Goal: Task Accomplishment & Management: Complete application form

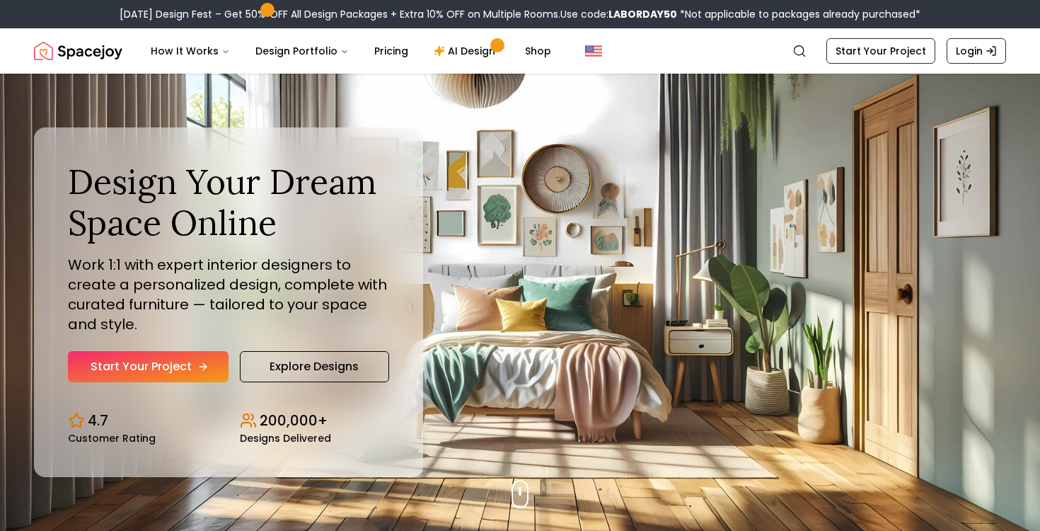
click at [198, 363] on icon "Hero section" at bounding box center [202, 366] width 11 height 11
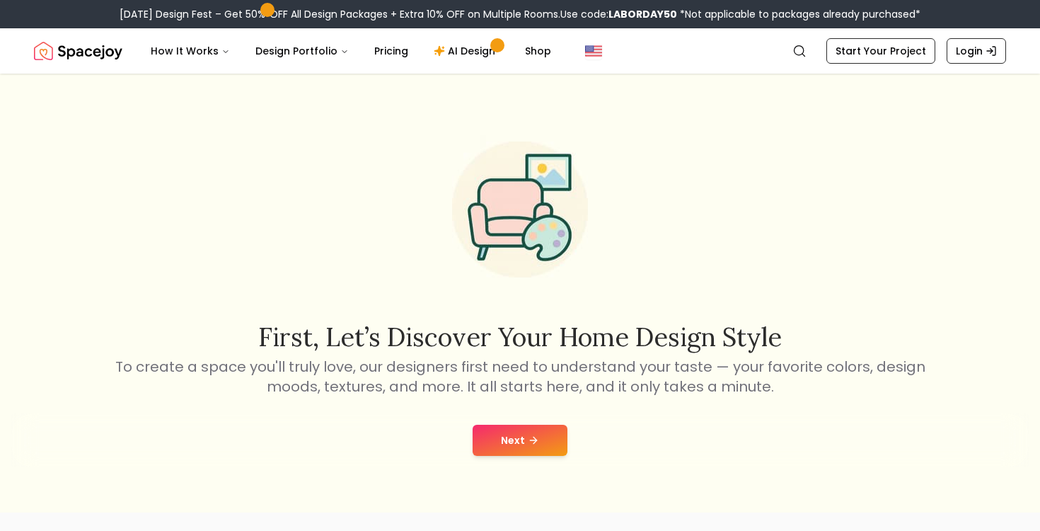
click at [517, 442] on button "Next" at bounding box center [520, 440] width 95 height 31
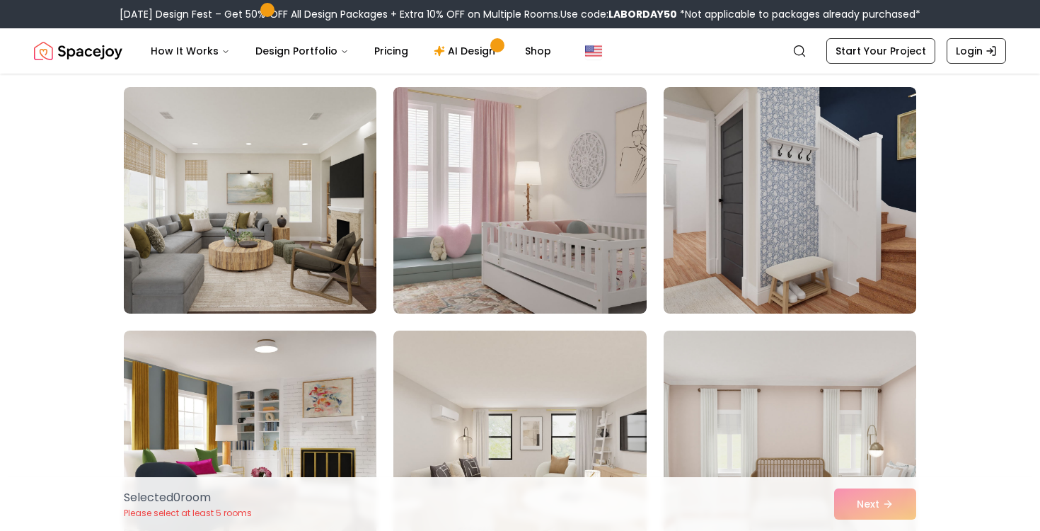
scroll to position [1080, 0]
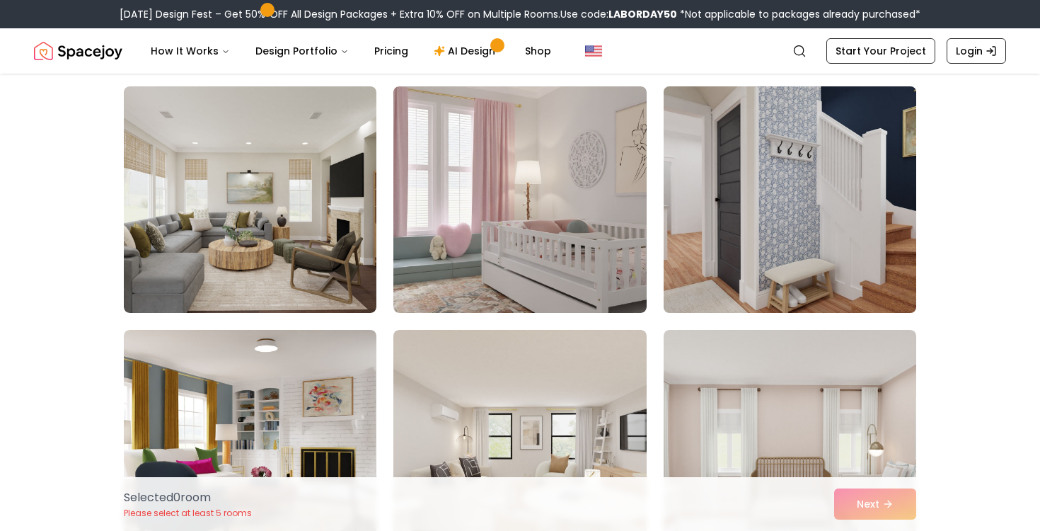
click at [742, 275] on img at bounding box center [789, 200] width 265 height 238
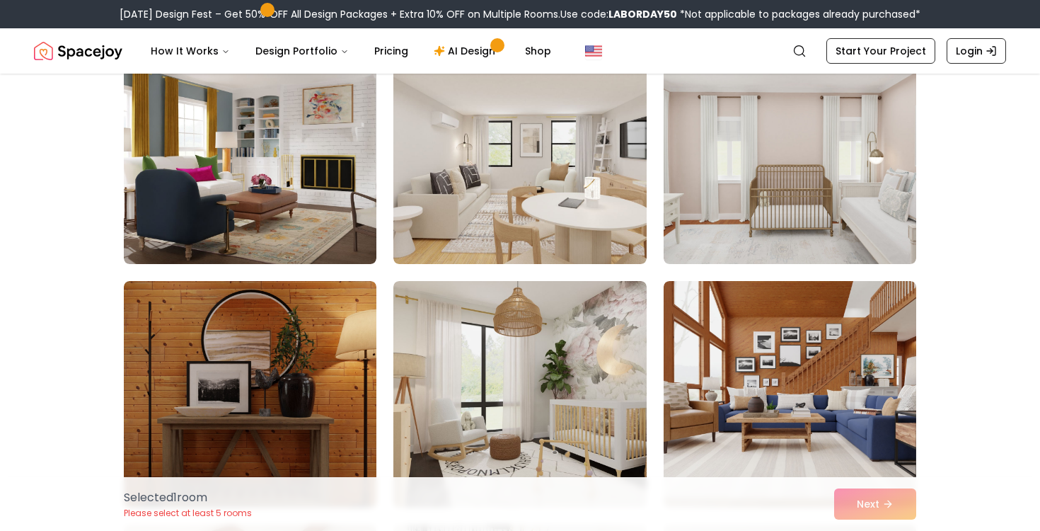
scroll to position [1373, 0]
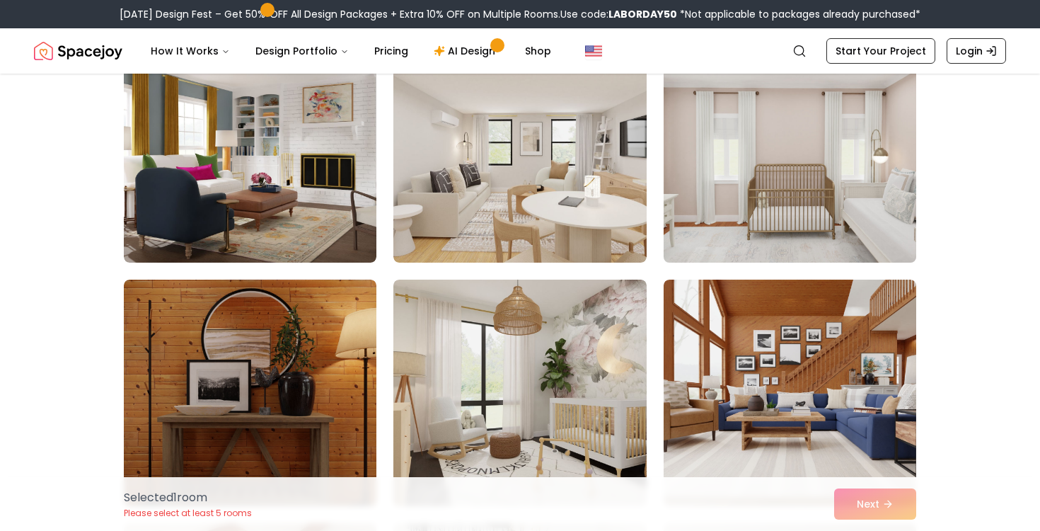
click at [681, 255] on img at bounding box center [789, 149] width 265 height 238
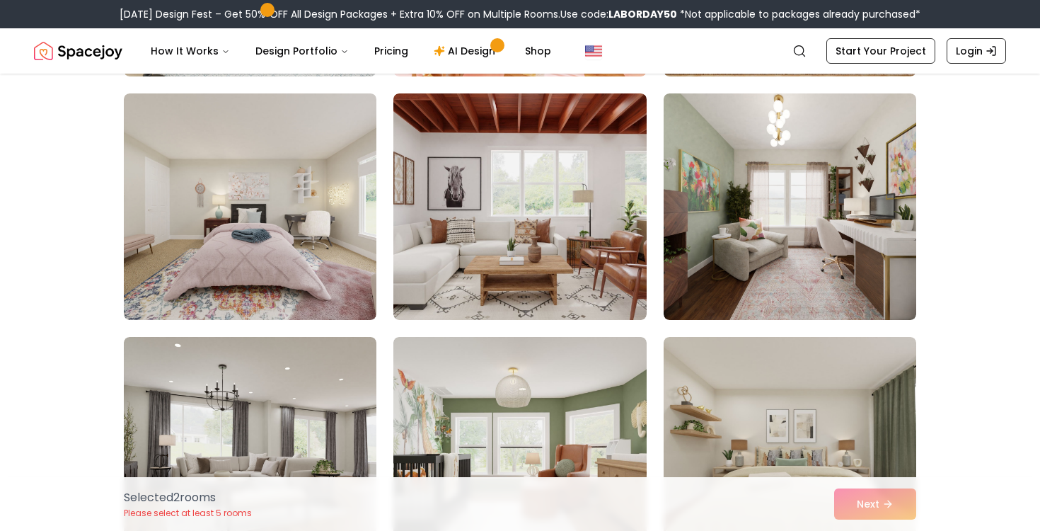
scroll to position [2308, 0]
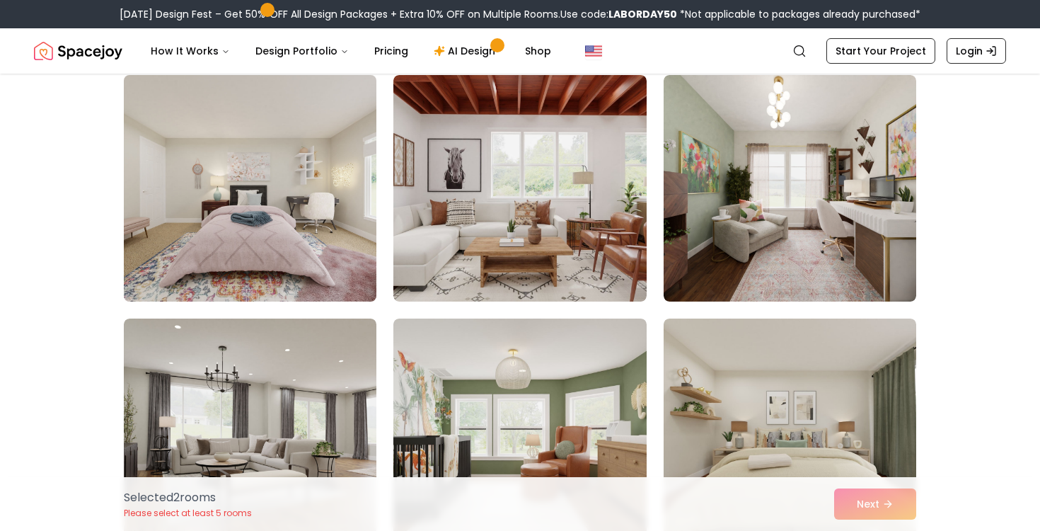
click at [201, 257] on img at bounding box center [249, 188] width 265 height 238
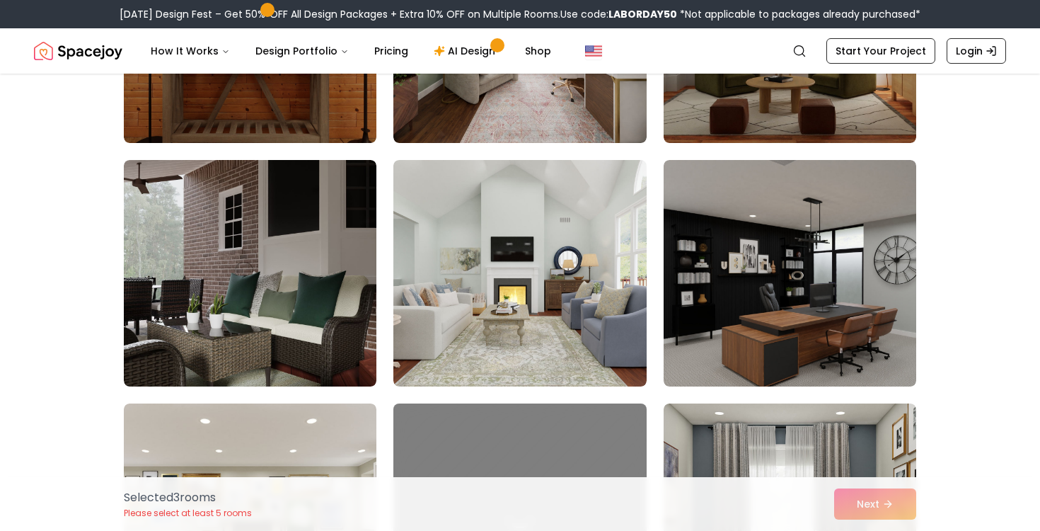
scroll to position [2956, 0]
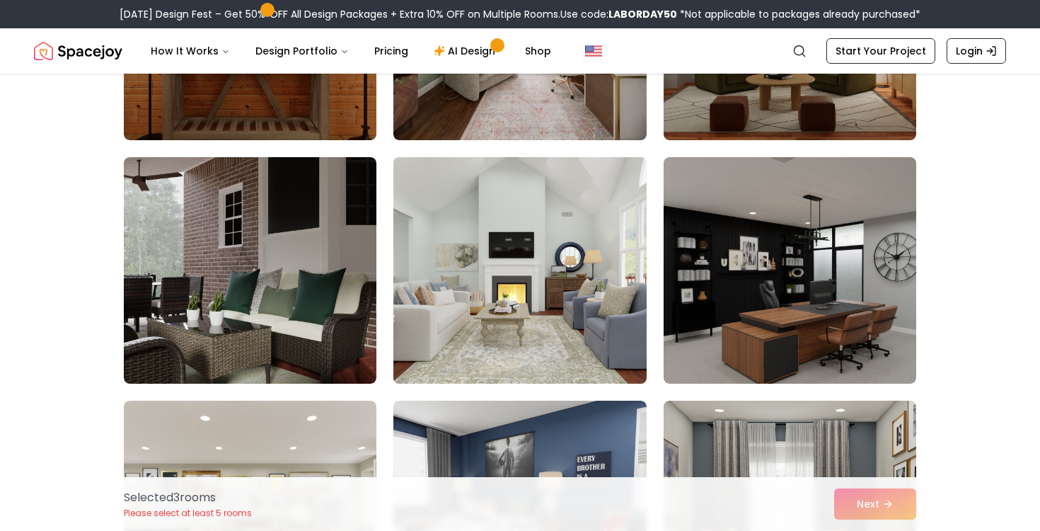
click at [439, 359] on img at bounding box center [519, 270] width 265 height 238
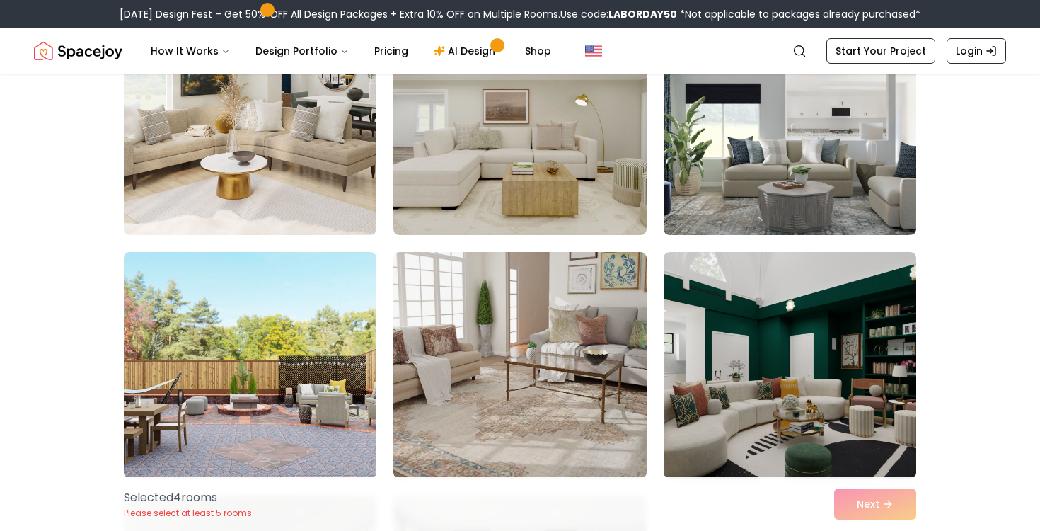
scroll to position [3595, 0]
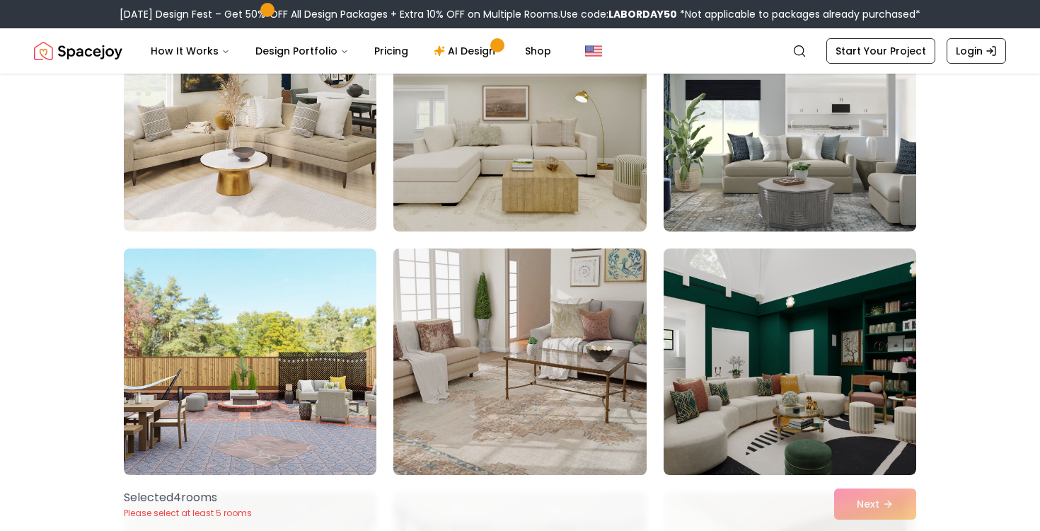
click at [456, 355] on img at bounding box center [519, 362] width 265 height 238
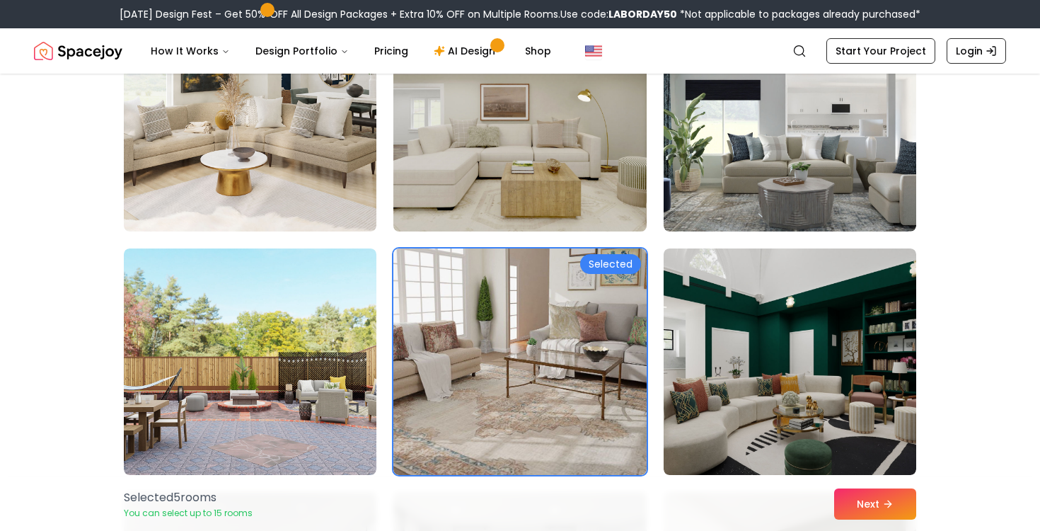
click at [518, 122] on img at bounding box center [519, 118] width 265 height 238
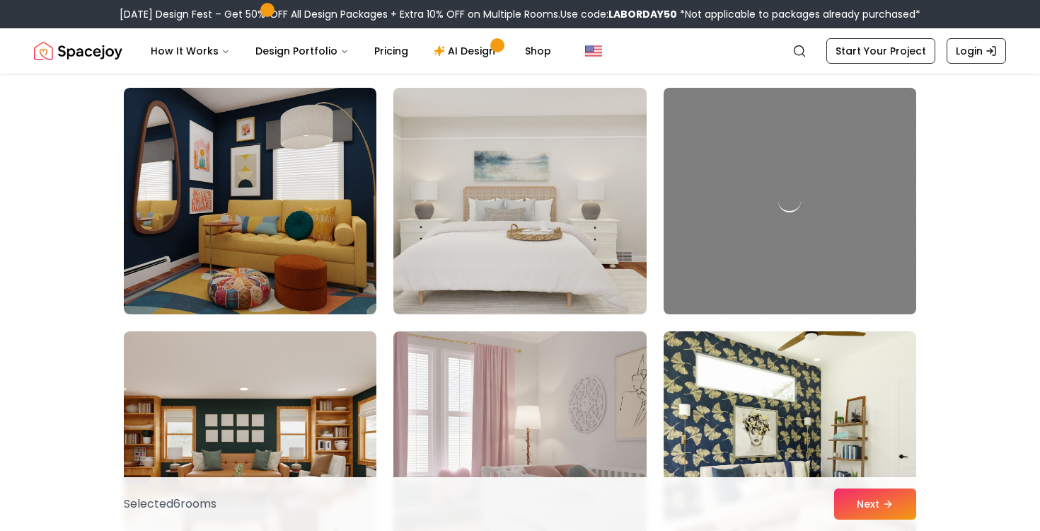
scroll to position [5932, 0]
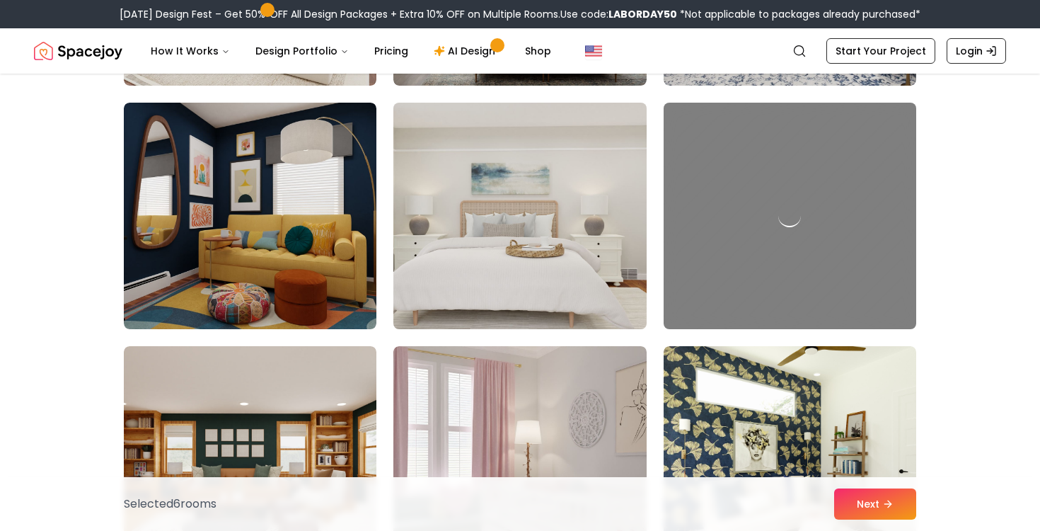
click at [587, 312] on img at bounding box center [519, 216] width 265 height 238
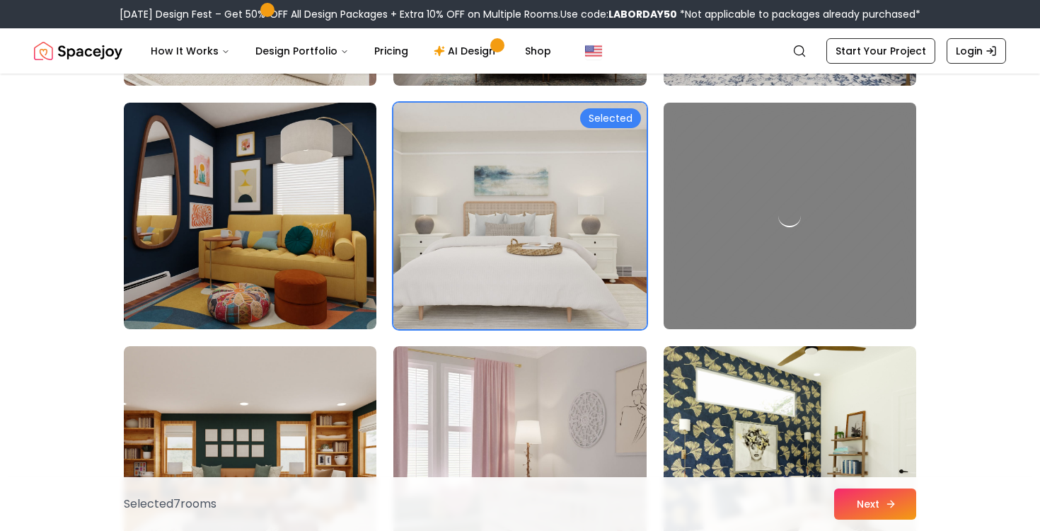
click at [858, 497] on button "Next" at bounding box center [875, 503] width 82 height 31
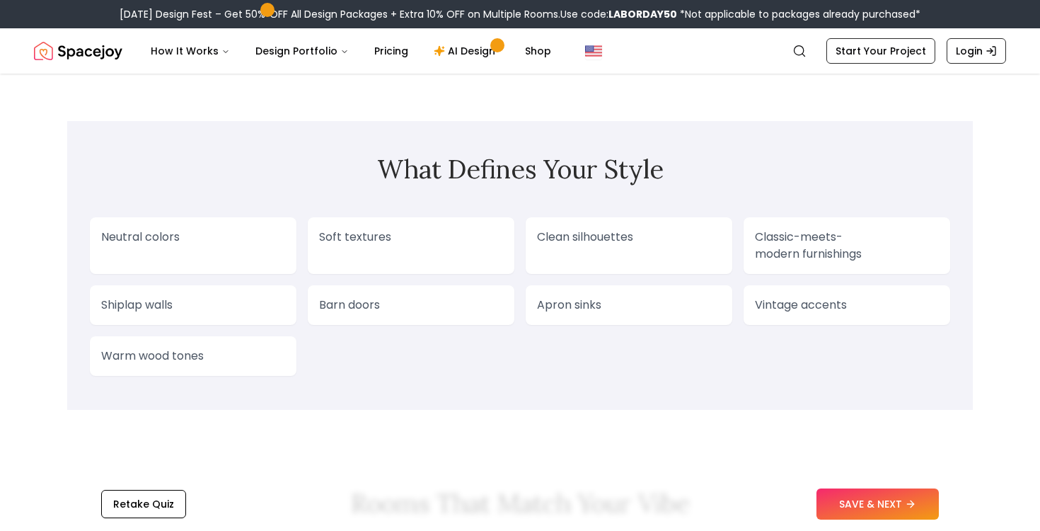
scroll to position [1209, 0]
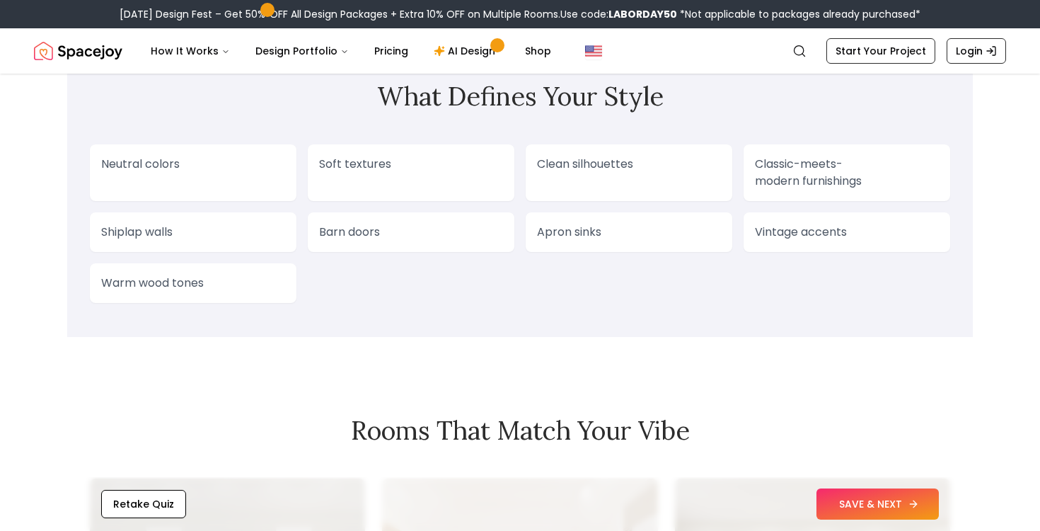
click at [894, 503] on button "SAVE & NEXT" at bounding box center [878, 503] width 122 height 31
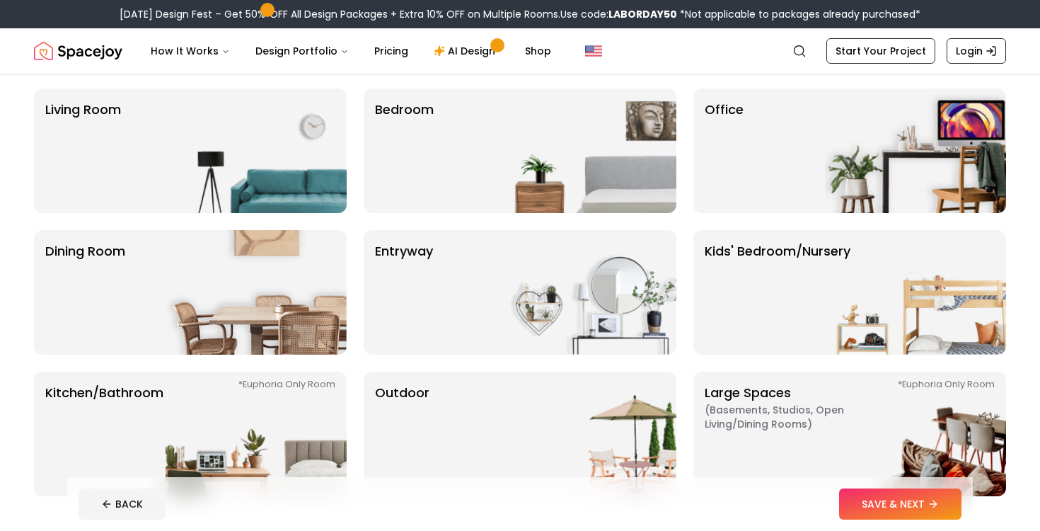
scroll to position [103, 0]
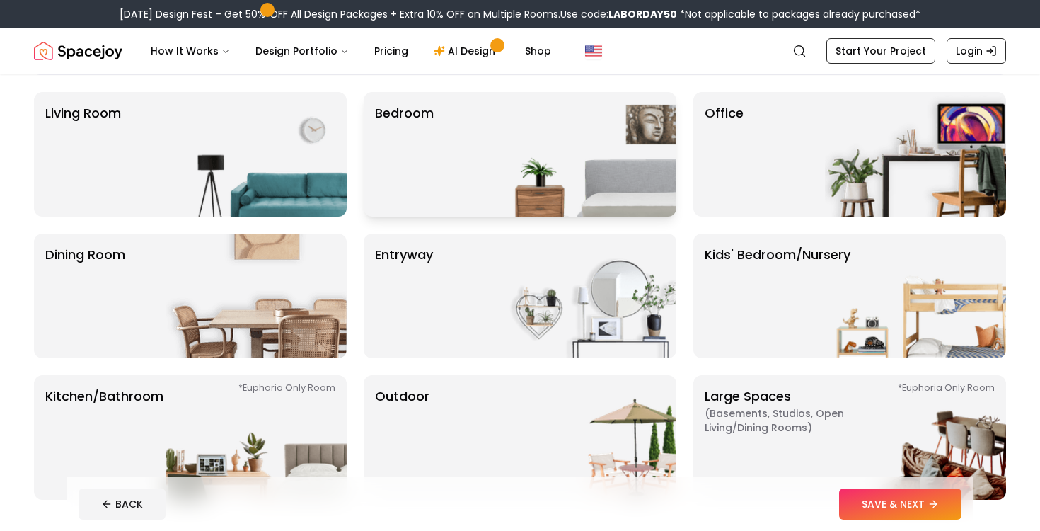
click at [578, 195] on img at bounding box center [585, 154] width 181 height 125
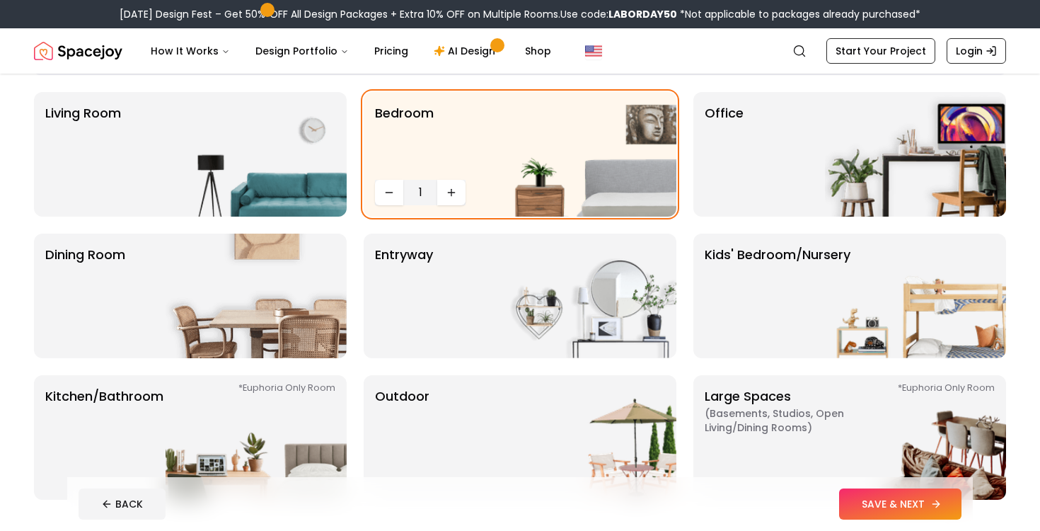
click at [858, 494] on button "SAVE & NEXT" at bounding box center [900, 503] width 122 height 31
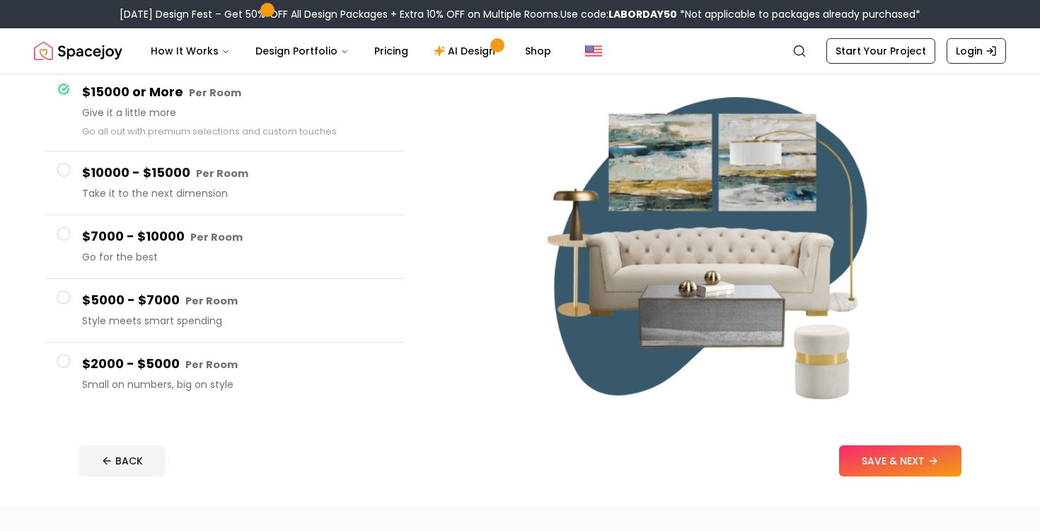
scroll to position [139, 0]
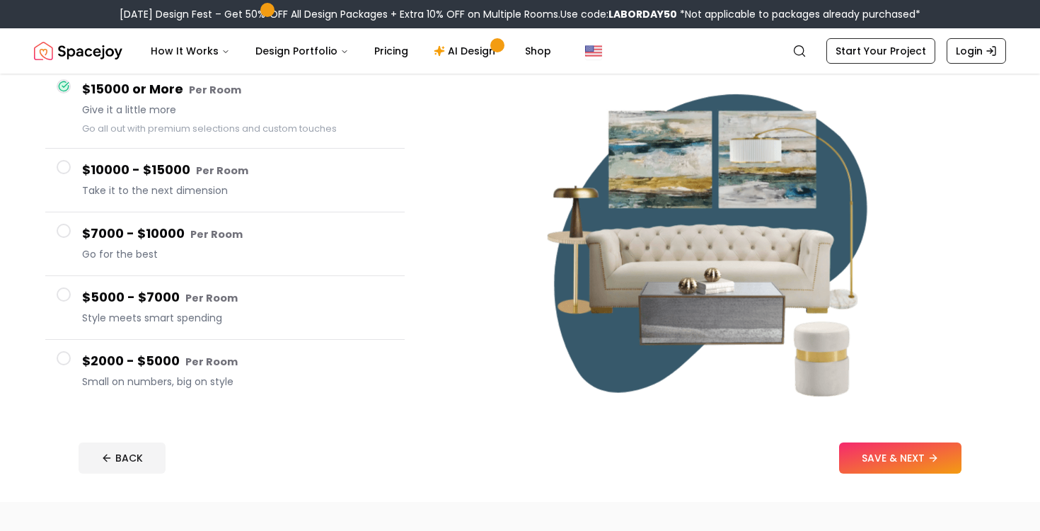
click at [67, 169] on span at bounding box center [64, 167] width 14 height 14
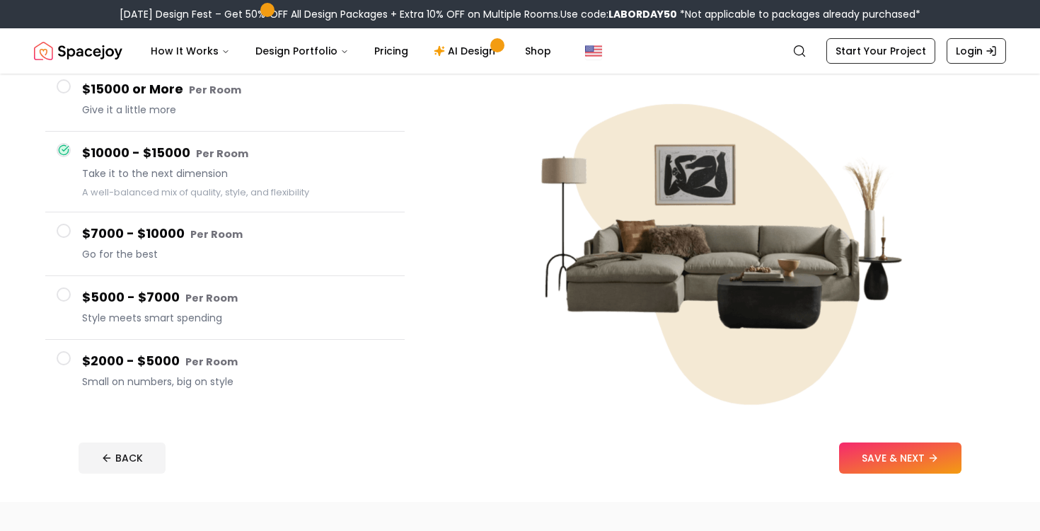
click at [64, 230] on span at bounding box center [64, 231] width 14 height 14
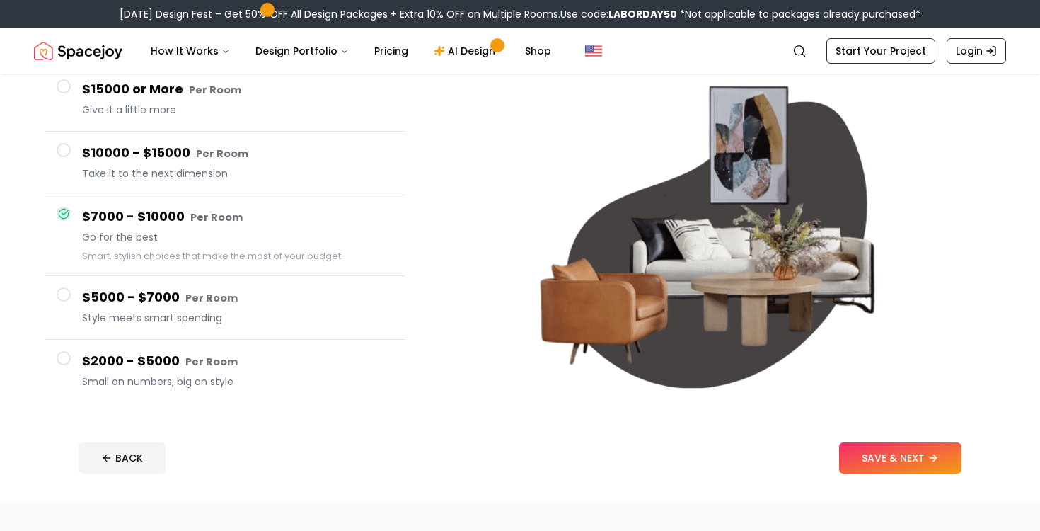
click at [68, 354] on span at bounding box center [64, 358] width 14 height 14
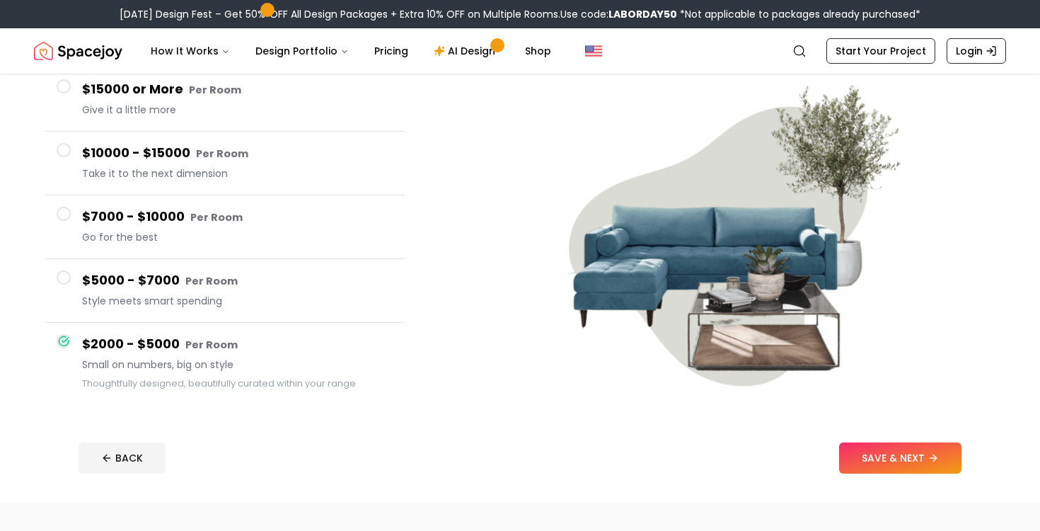
click at [68, 85] on span at bounding box center [64, 86] width 14 height 14
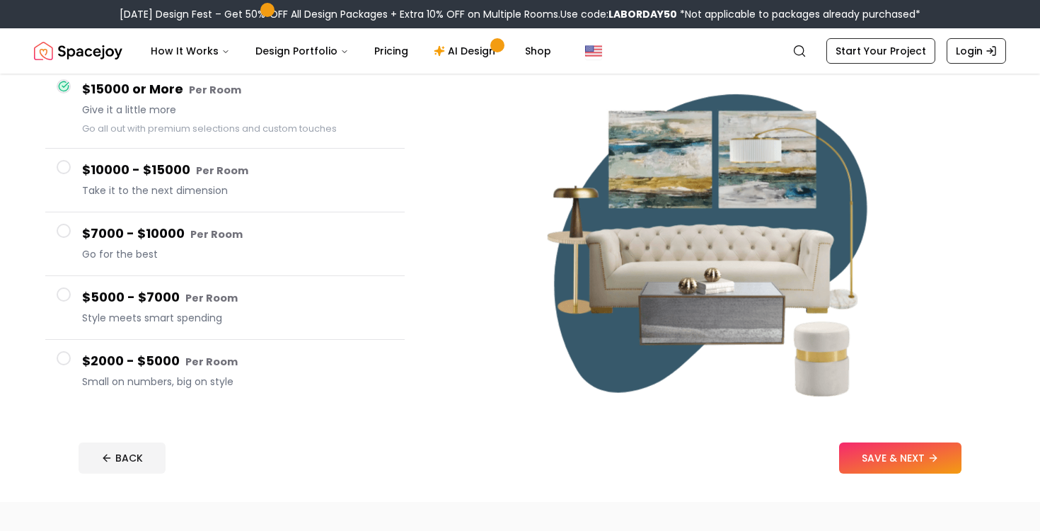
click at [66, 362] on span at bounding box center [64, 358] width 14 height 14
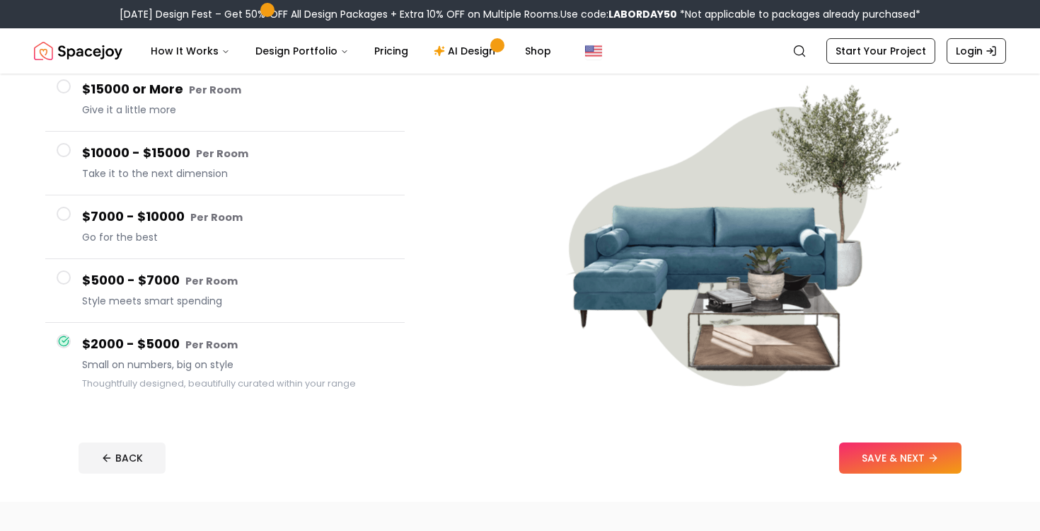
click at [66, 280] on span at bounding box center [64, 277] width 14 height 14
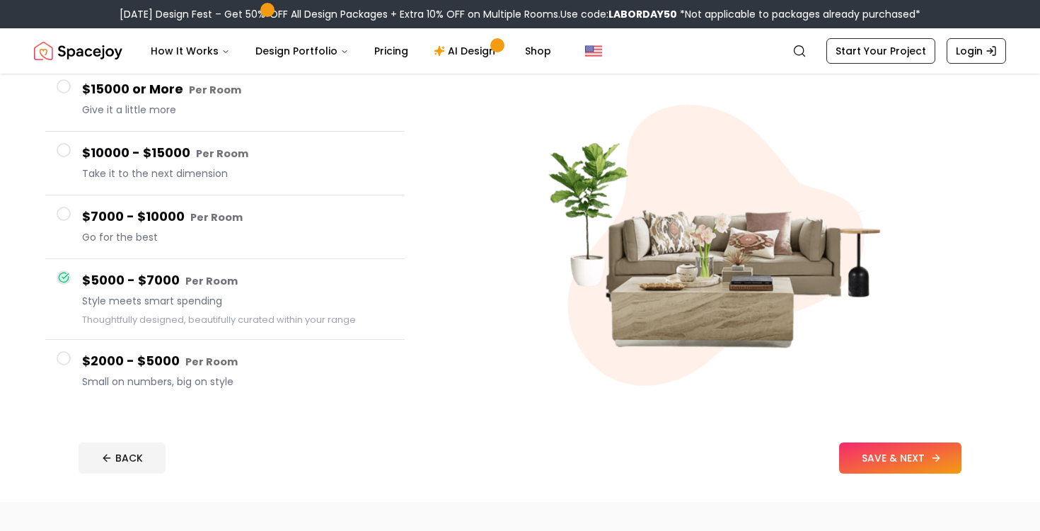
click at [884, 466] on button "SAVE & NEXT" at bounding box center [900, 457] width 122 height 31
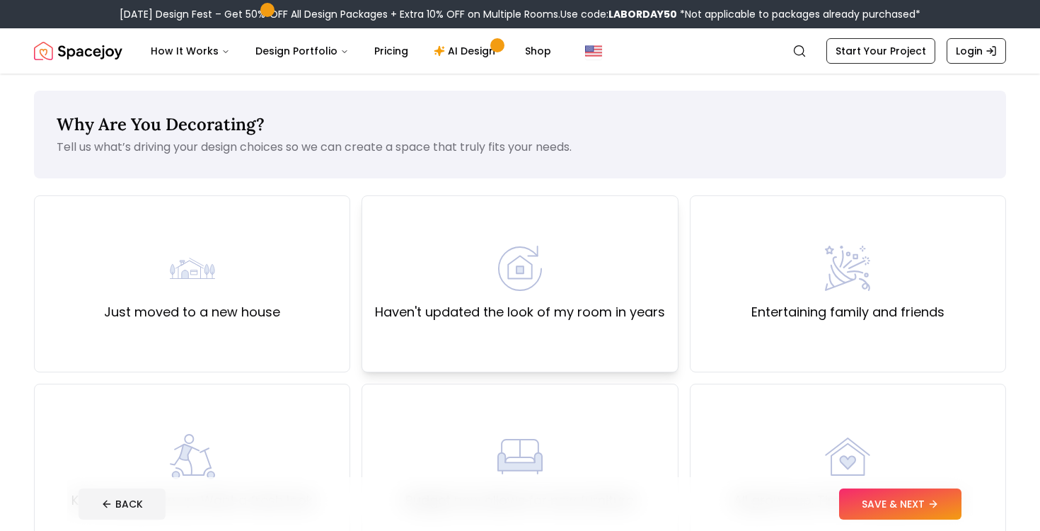
click at [651, 338] on div "Haven't updated the look of my room in years" at bounding box center [520, 283] width 316 height 177
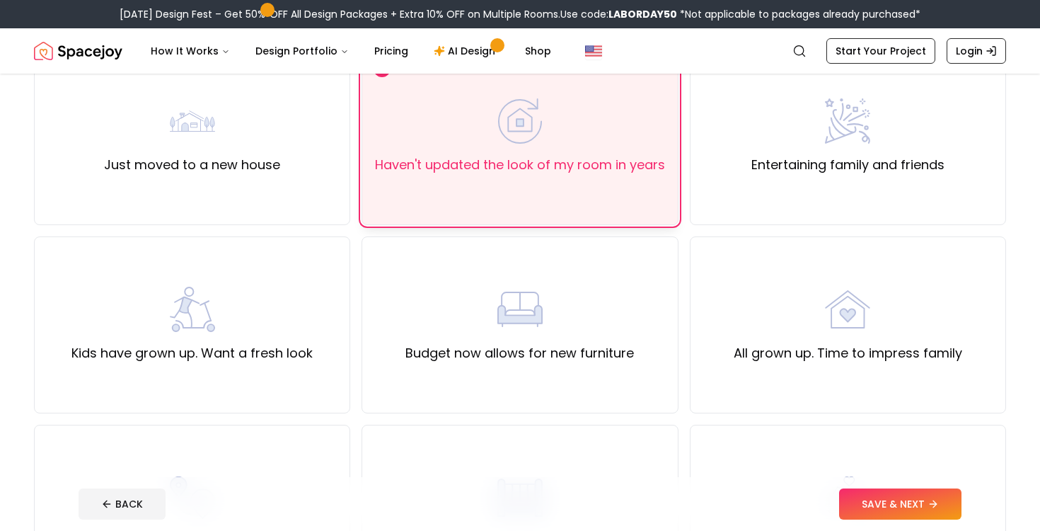
scroll to position [149, 0]
click at [72, 318] on div "Kids have grown up. Want a fresh look" at bounding box center [191, 323] width 241 height 76
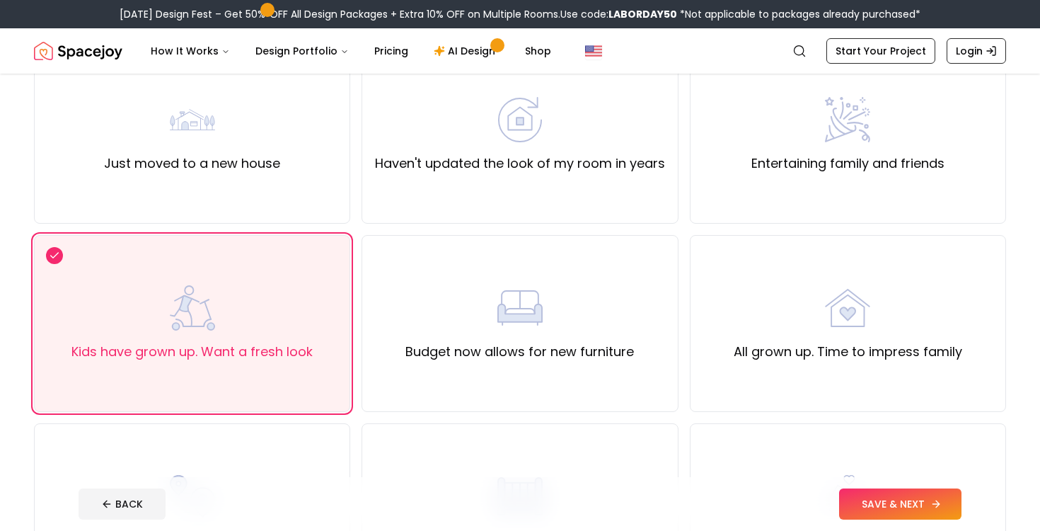
click at [857, 502] on button "SAVE & NEXT" at bounding box center [900, 503] width 122 height 31
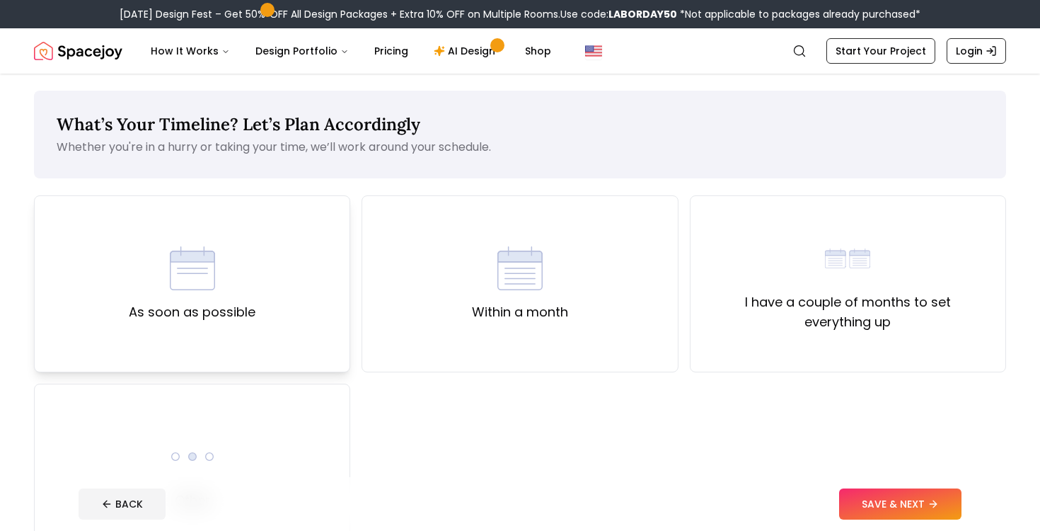
click at [162, 279] on div "As soon as possible" at bounding box center [192, 284] width 127 height 76
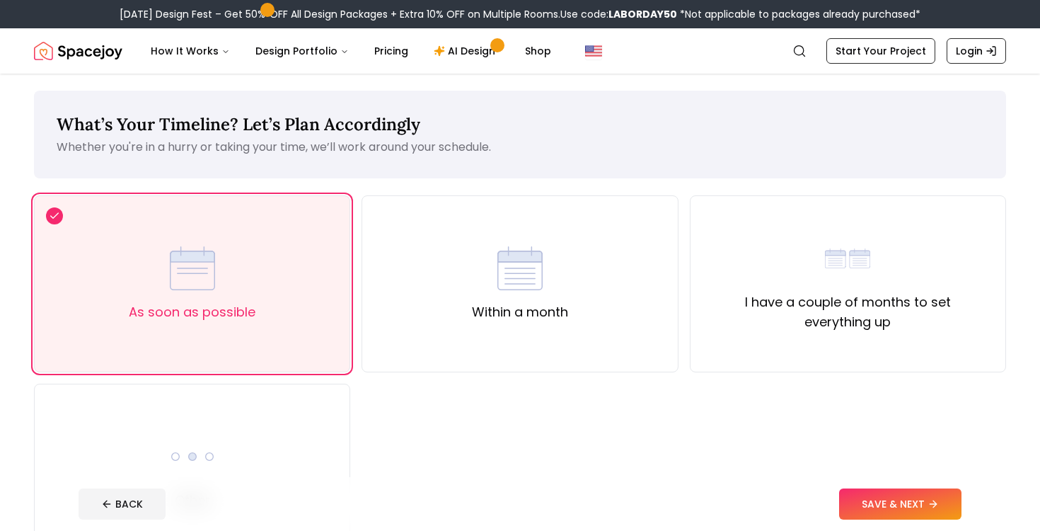
click at [865, 527] on footer "BACK SAVE & NEXT" at bounding box center [520, 504] width 906 height 54
click at [864, 508] on button "SAVE & NEXT" at bounding box center [900, 503] width 122 height 31
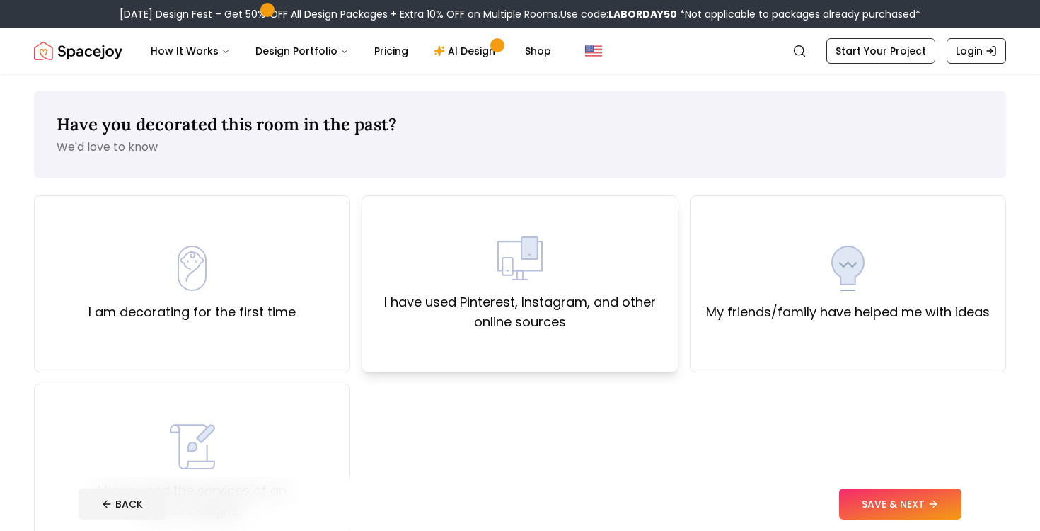
click at [543, 270] on div "I have used Pinterest, Instagram, and other online sources" at bounding box center [520, 284] width 292 height 96
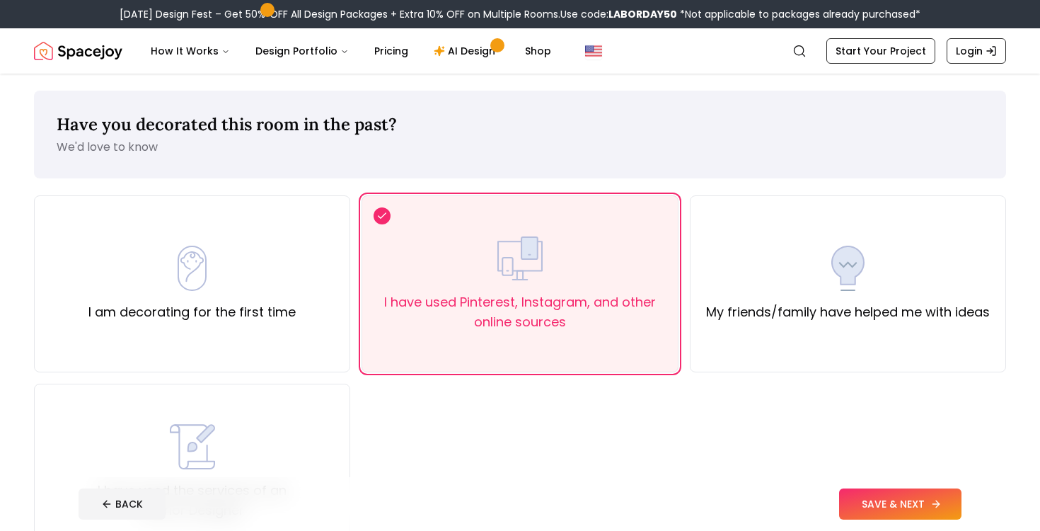
click at [849, 507] on button "SAVE & NEXT" at bounding box center [900, 503] width 122 height 31
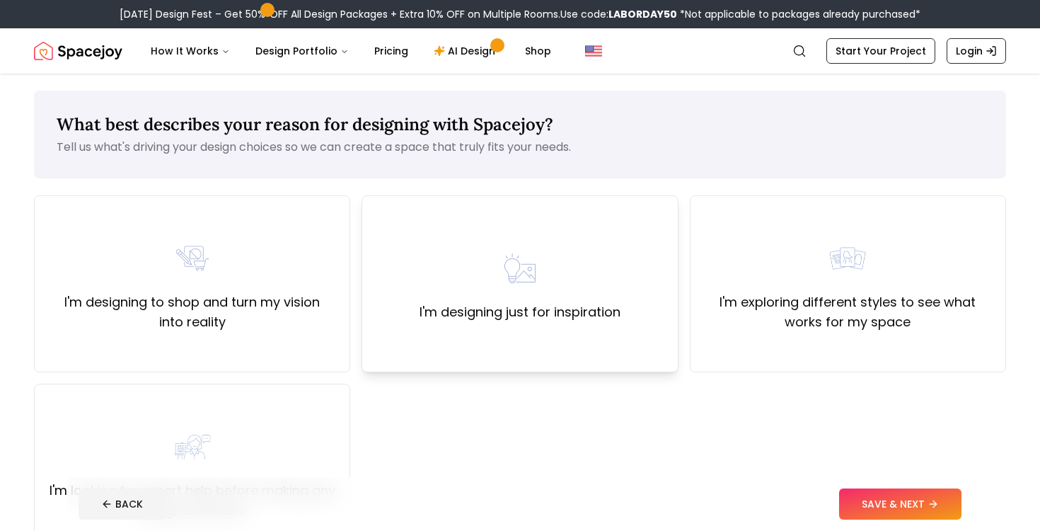
click at [570, 338] on div "I'm designing just for inspiration" at bounding box center [520, 283] width 316 height 177
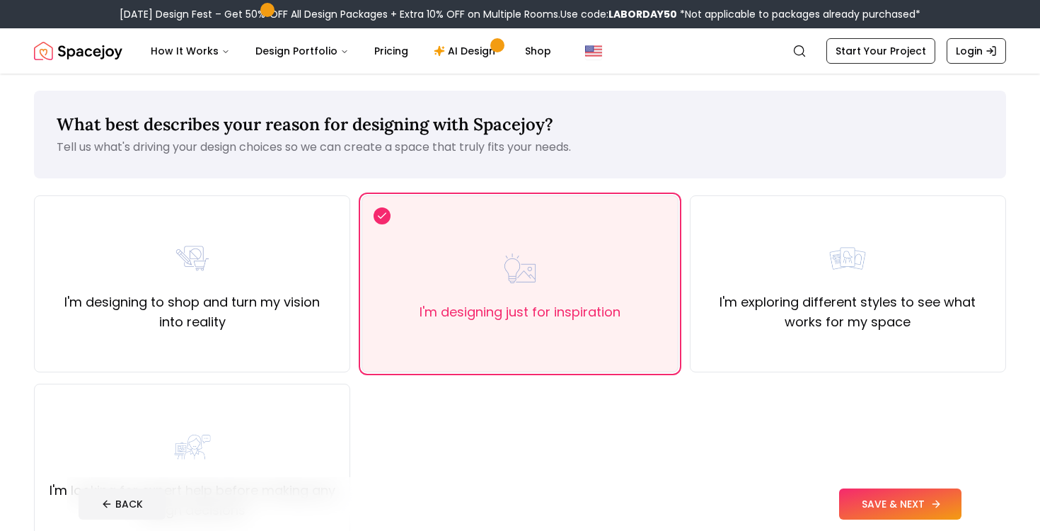
click at [875, 497] on button "SAVE & NEXT" at bounding box center [900, 503] width 122 height 31
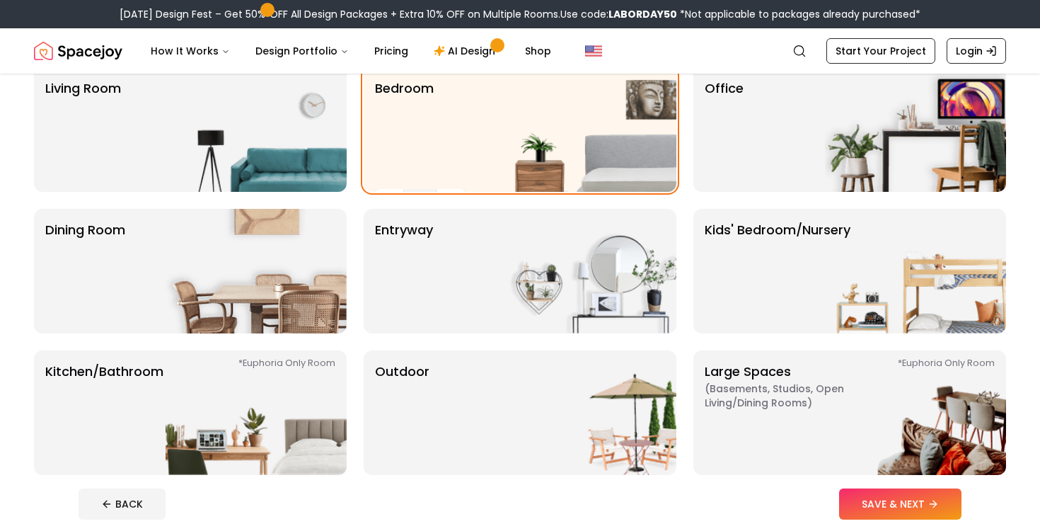
scroll to position [103, 0]
